Goal: Information Seeking & Learning: Learn about a topic

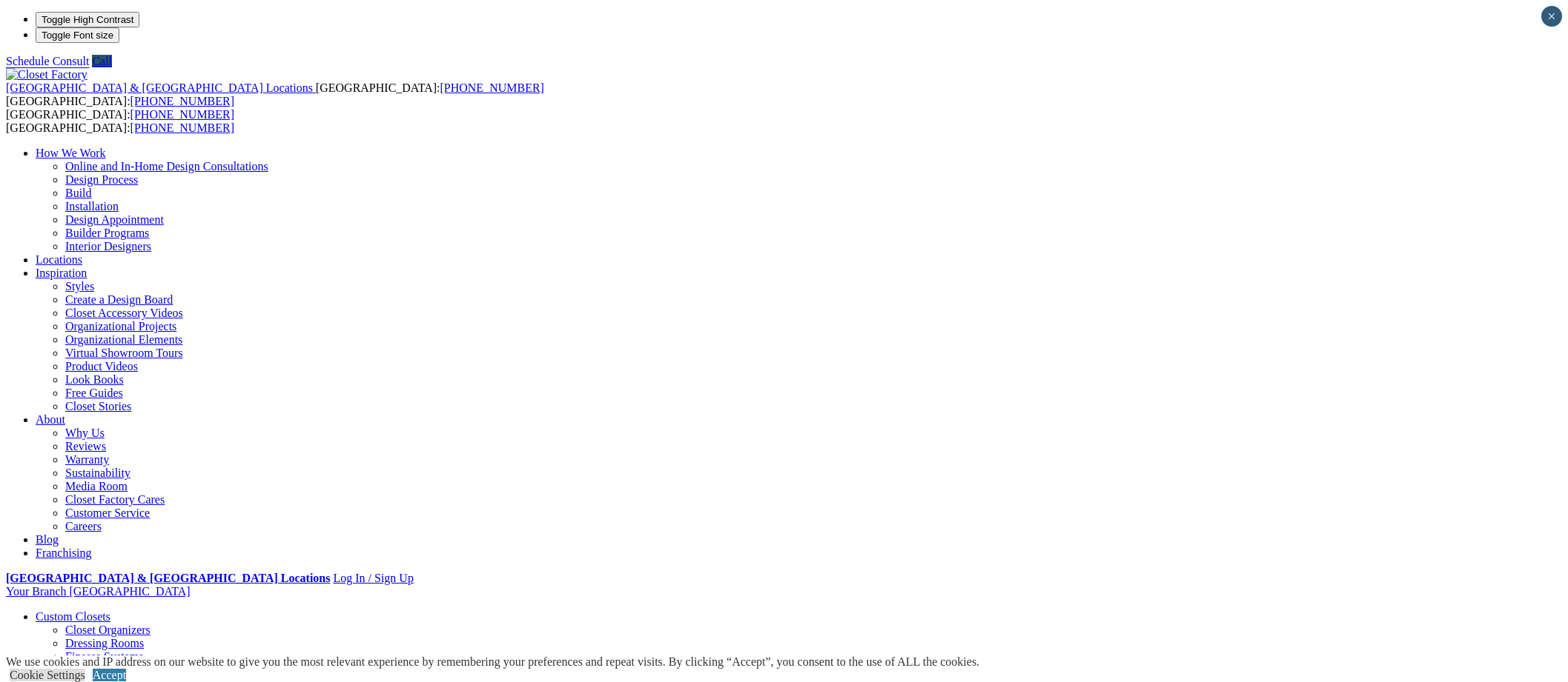
click at [150, 624] on link "Closet Organizers" at bounding box center [108, 630] width 86 height 12
